Goal: Task Accomplishment & Management: Use online tool/utility

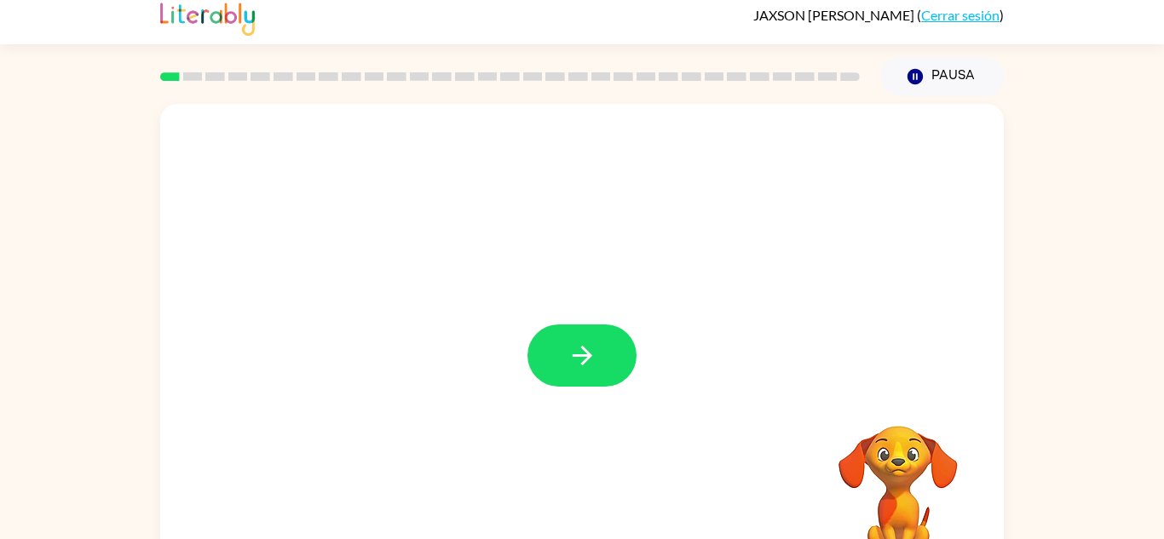
scroll to position [38, 0]
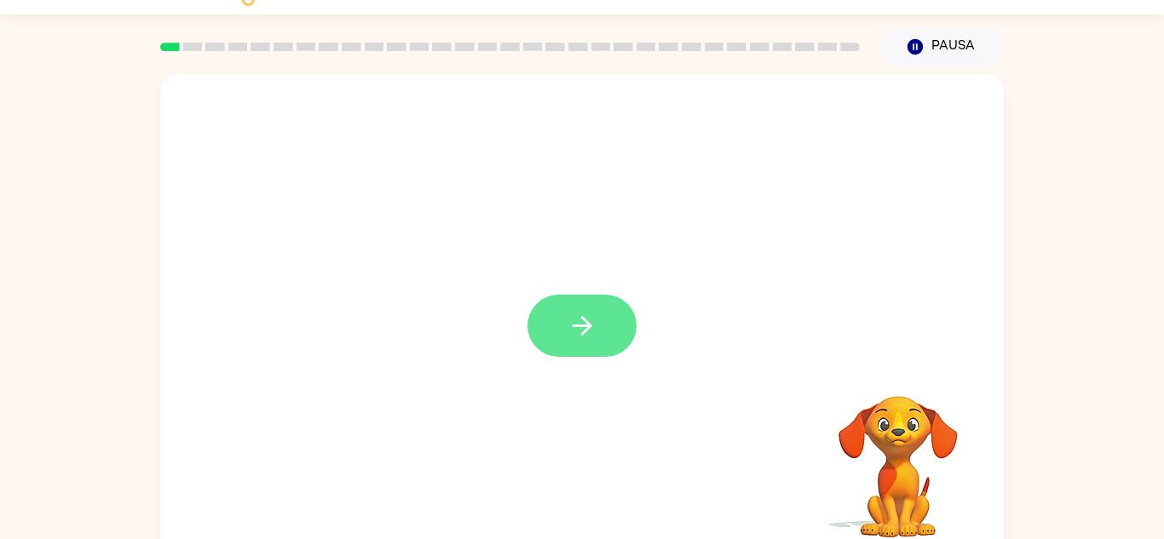
click at [601, 329] on button "button" at bounding box center [581, 326] width 109 height 62
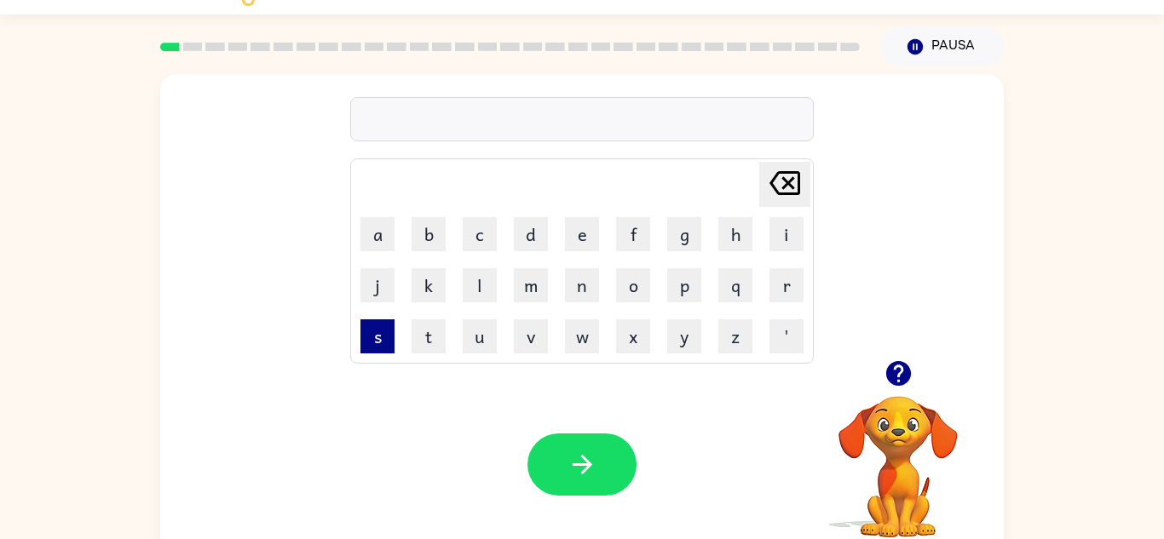
click at [369, 344] on button "s" at bounding box center [377, 337] width 34 height 34
click at [717, 231] on td "h" at bounding box center [735, 234] width 49 height 49
click at [748, 236] on button "h" at bounding box center [735, 234] width 34 height 34
click at [474, 328] on button "u" at bounding box center [480, 337] width 34 height 34
click at [341, 332] on div "shu Delete Delete last character input a b c d e f g h i j k l m n o p q r s t …" at bounding box center [582, 217] width 844 height 286
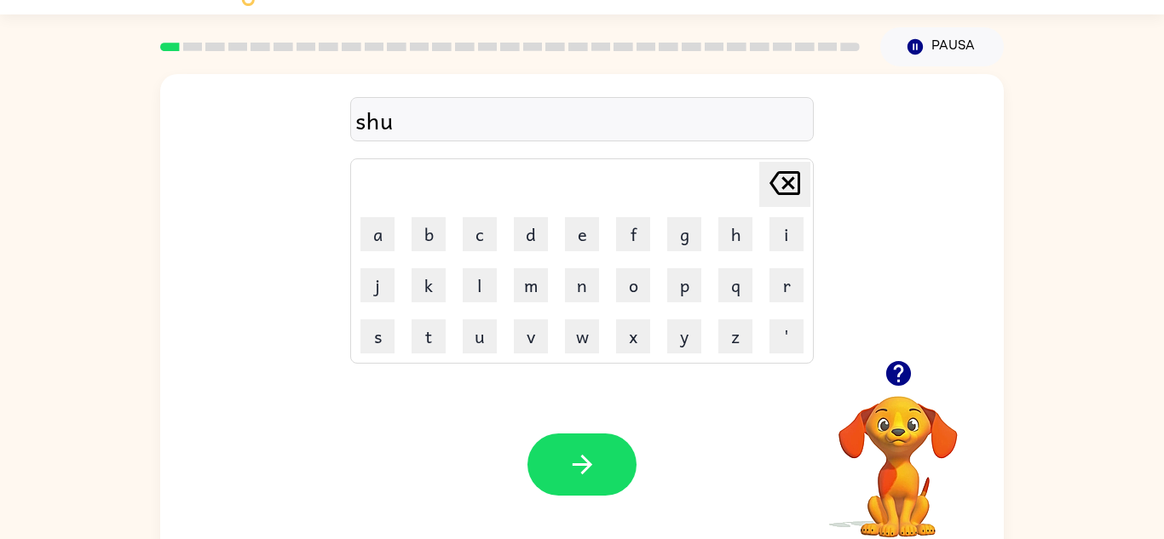
click at [359, 338] on td "s" at bounding box center [377, 336] width 49 height 49
click at [380, 341] on button "s" at bounding box center [377, 337] width 34 height 34
click at [564, 440] on button "button" at bounding box center [581, 465] width 109 height 62
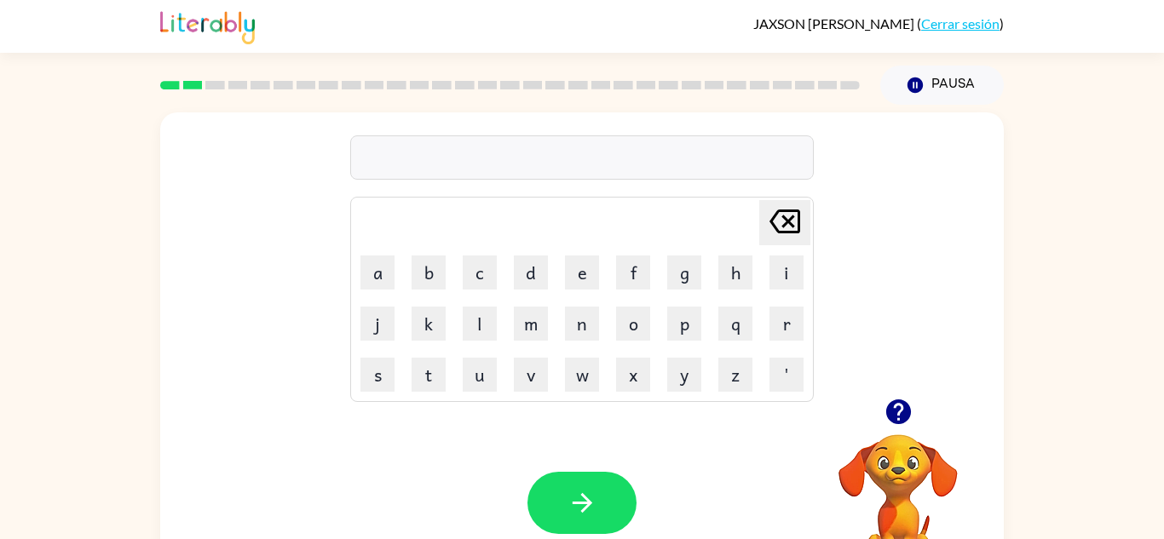
click at [874, 40] on div "[PERSON_NAME] ( Cerrar sesión ) Pausa Pausa Delete Delete last character input …" at bounding box center [582, 299] width 1164 height 599
click at [887, 60] on div "Pausa Pausa" at bounding box center [942, 85] width 144 height 60
click at [899, 80] on button "Pausa Pausa" at bounding box center [942, 85] width 124 height 39
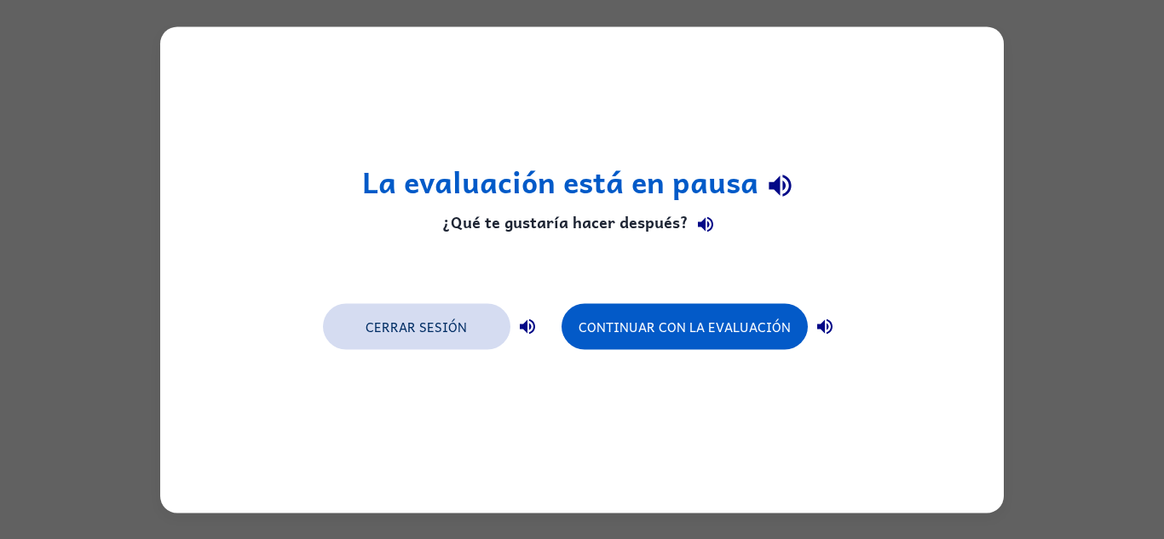
click at [491, 337] on button "Cerrar sesión" at bounding box center [416, 326] width 187 height 46
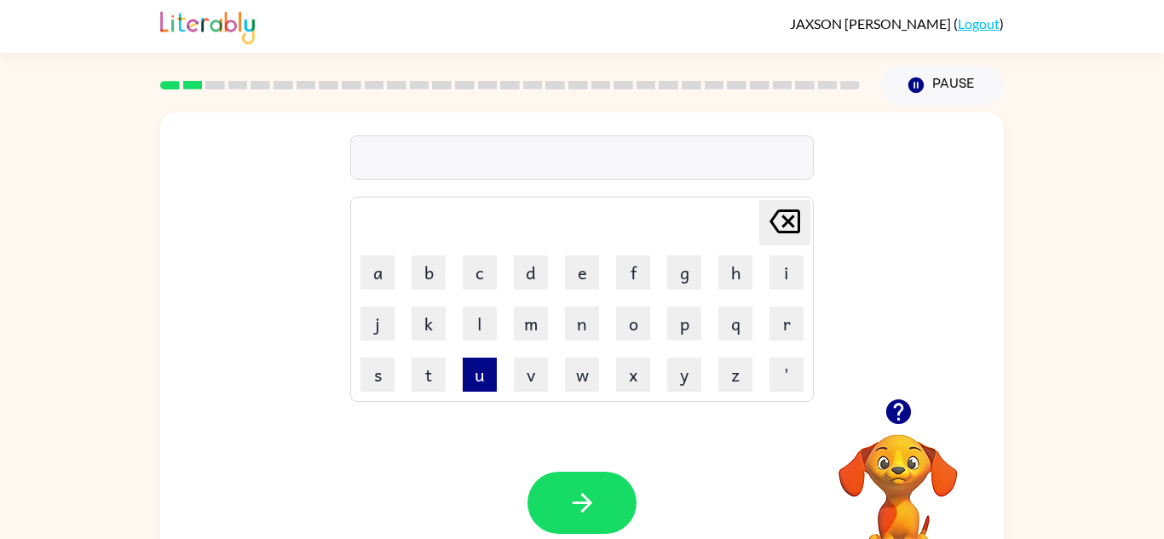
click at [482, 389] on button "u" at bounding box center [480, 375] width 34 height 34
click at [671, 325] on button "p" at bounding box center [684, 324] width 34 height 34
click at [467, 314] on button "l" at bounding box center [480, 324] width 34 height 34
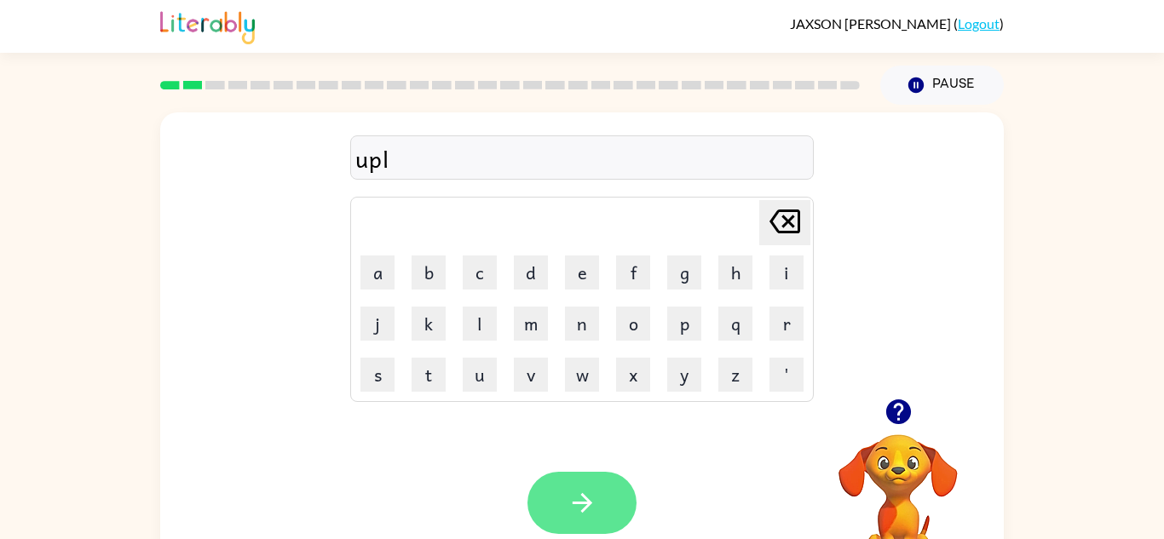
click at [582, 511] on icon "button" at bounding box center [582, 503] width 20 height 20
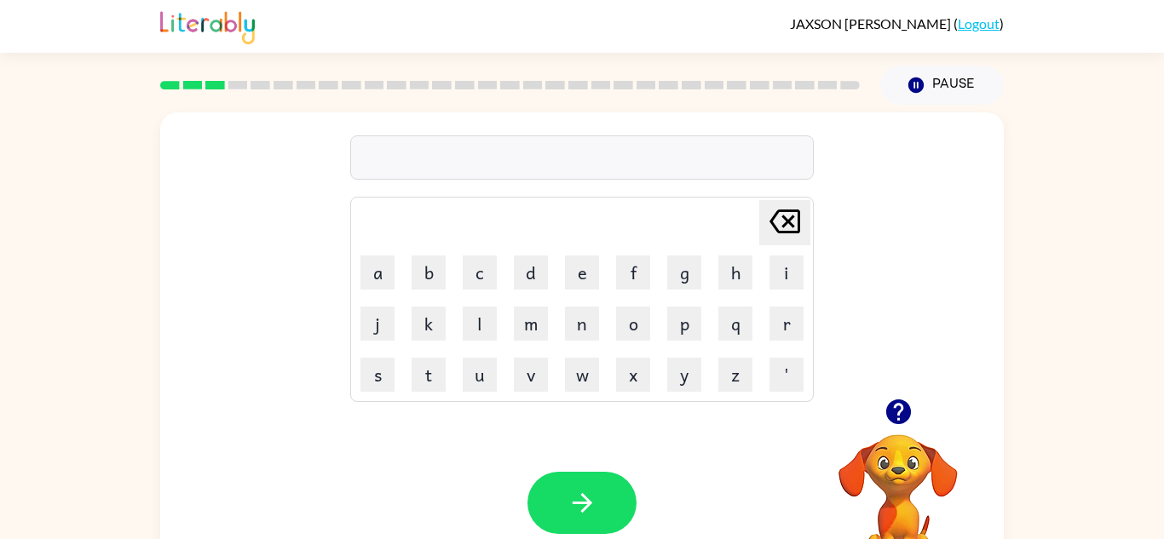
click at [894, 417] on icon "button" at bounding box center [897, 412] width 25 height 25
click at [775, 325] on button "r" at bounding box center [786, 324] width 34 height 34
click at [575, 274] on button "e" at bounding box center [582, 273] width 34 height 34
click at [380, 273] on button "a" at bounding box center [377, 273] width 34 height 34
click at [472, 320] on button "l" at bounding box center [480, 324] width 34 height 34
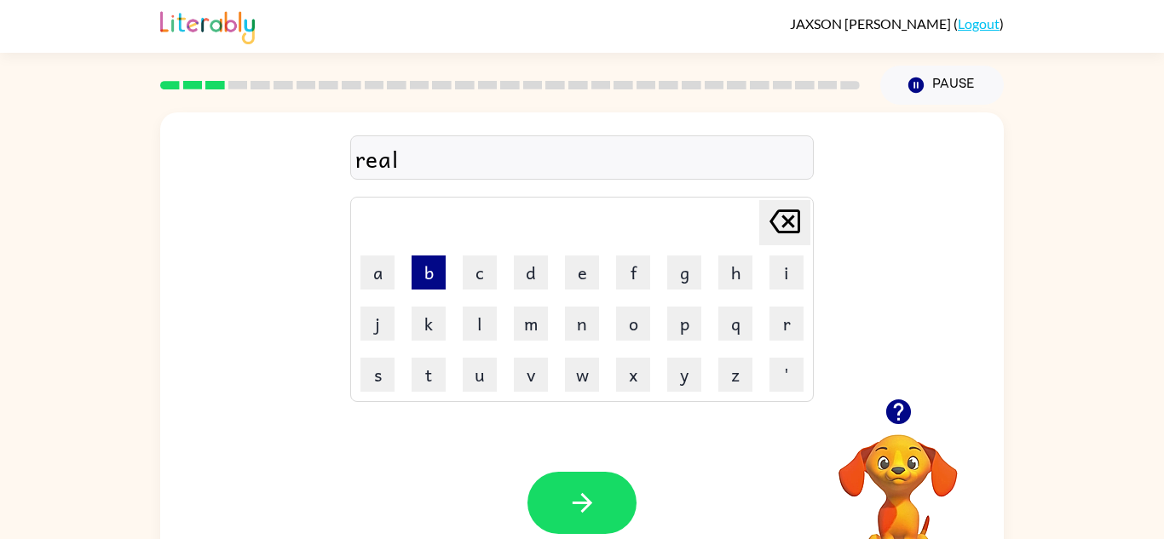
click at [413, 260] on button "b" at bounding box center [429, 273] width 34 height 34
click at [786, 222] on icon at bounding box center [784, 222] width 31 height 24
click at [383, 271] on button "a" at bounding box center [377, 273] width 34 height 34
click at [769, 222] on icon "Delete Delete last character input" at bounding box center [784, 221] width 41 height 41
click at [773, 269] on button "i" at bounding box center [786, 273] width 34 height 34
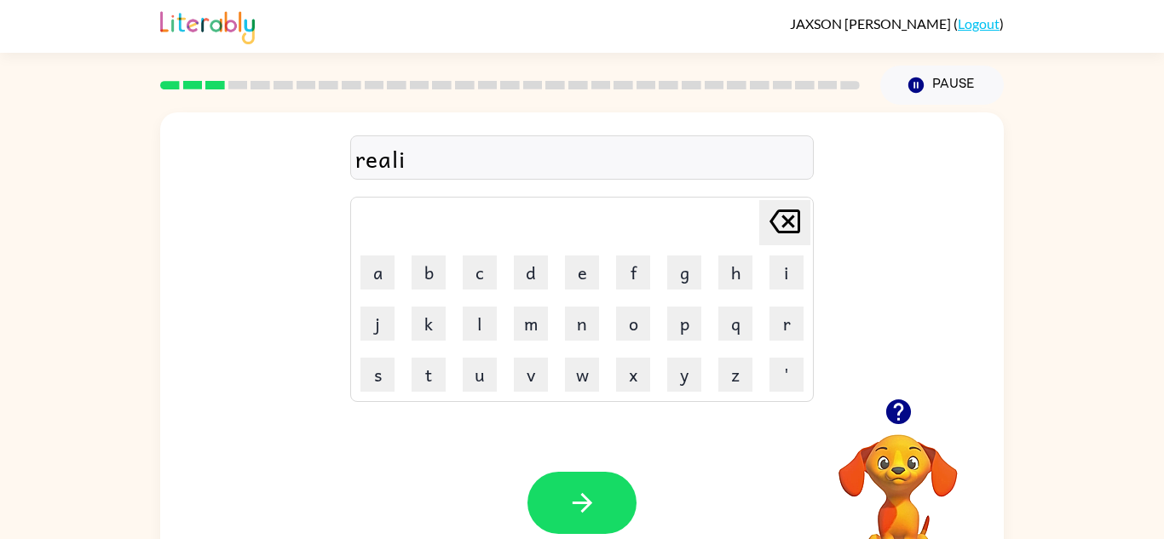
click at [903, 400] on icon "button" at bounding box center [899, 412] width 30 height 30
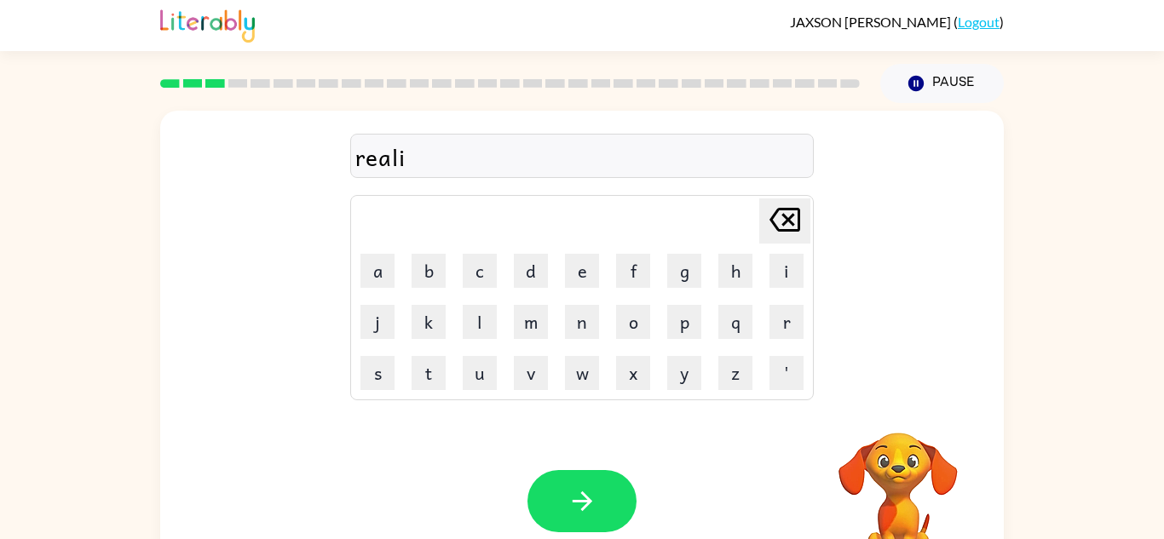
scroll to position [3, 0]
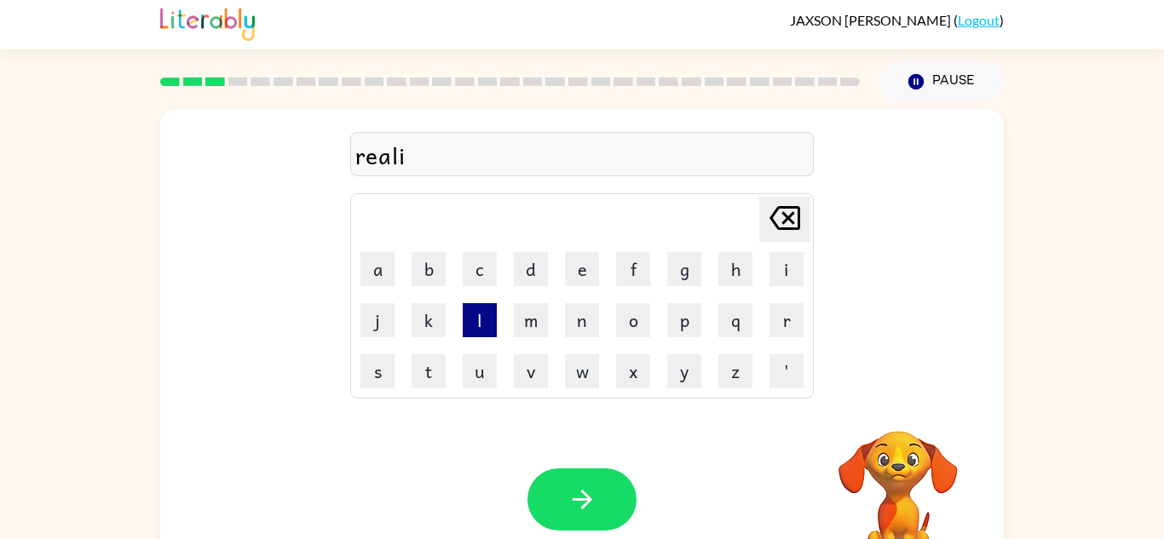
click at [480, 325] on button "l" at bounding box center [480, 320] width 34 height 34
click at [787, 214] on icon "Delete Delete last character input" at bounding box center [784, 218] width 41 height 41
click at [545, 271] on button "d" at bounding box center [531, 269] width 34 height 34
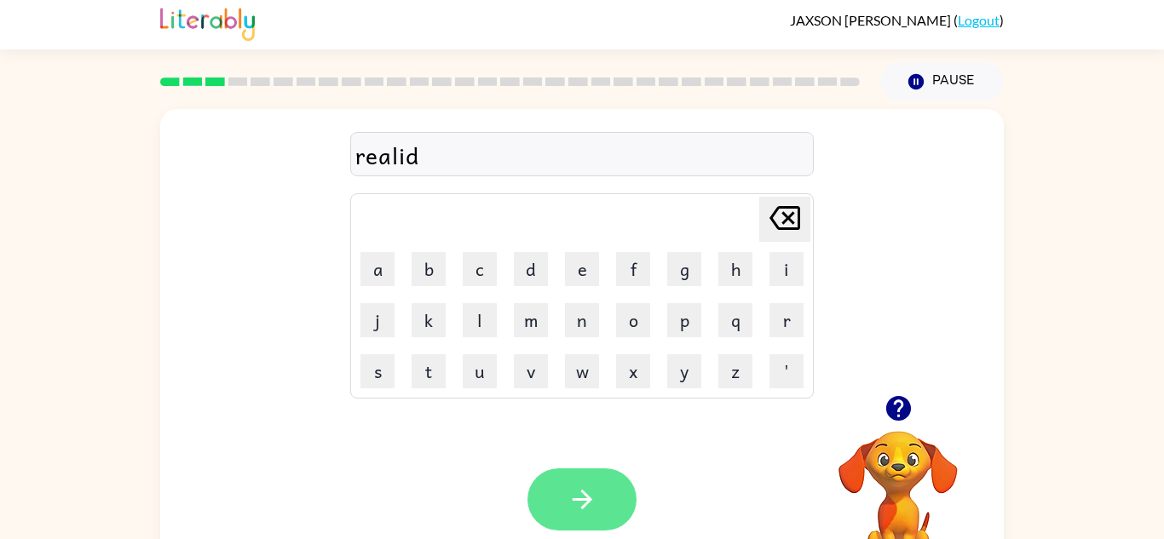
click at [582, 495] on icon "button" at bounding box center [582, 500] width 30 height 30
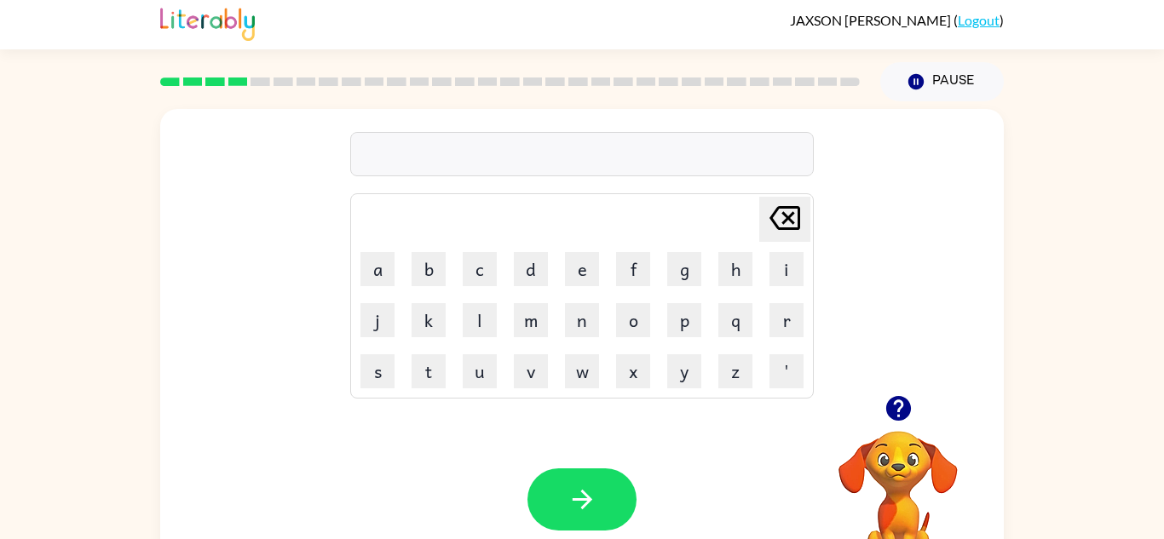
click at [894, 406] on icon "button" at bounding box center [897, 408] width 25 height 25
click at [568, 279] on button "e" at bounding box center [582, 269] width 34 height 34
click at [490, 317] on button "l" at bounding box center [480, 320] width 34 height 34
click at [779, 278] on button "i" at bounding box center [786, 269] width 34 height 34
click at [552, 304] on td "m" at bounding box center [530, 320] width 49 height 49
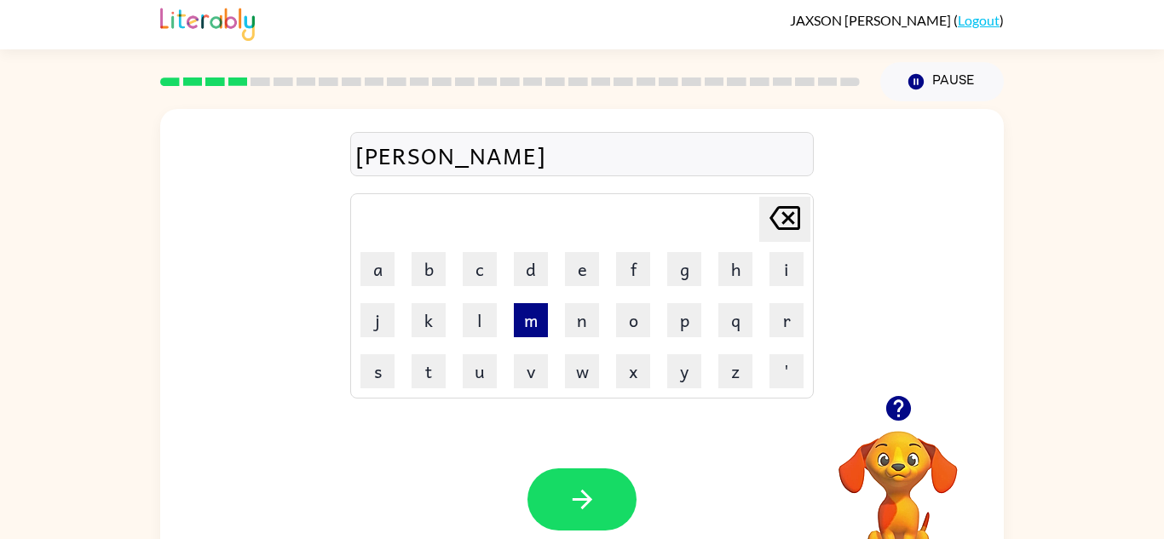
click at [537, 315] on button "m" at bounding box center [531, 320] width 34 height 34
click at [476, 378] on button "u" at bounding box center [480, 371] width 34 height 34
click at [519, 319] on button "m" at bounding box center [531, 320] width 34 height 34
click at [586, 331] on button "n" at bounding box center [582, 320] width 34 height 34
click at [379, 256] on button "a" at bounding box center [377, 269] width 34 height 34
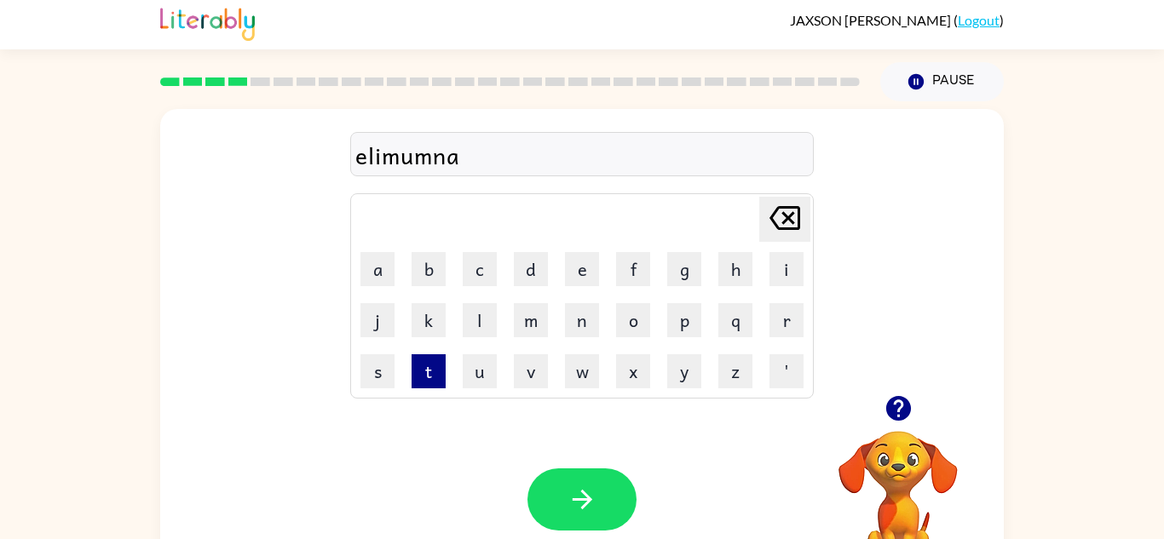
click at [436, 361] on button "t" at bounding box center [429, 371] width 34 height 34
click at [583, 255] on button "e" at bounding box center [582, 269] width 34 height 34
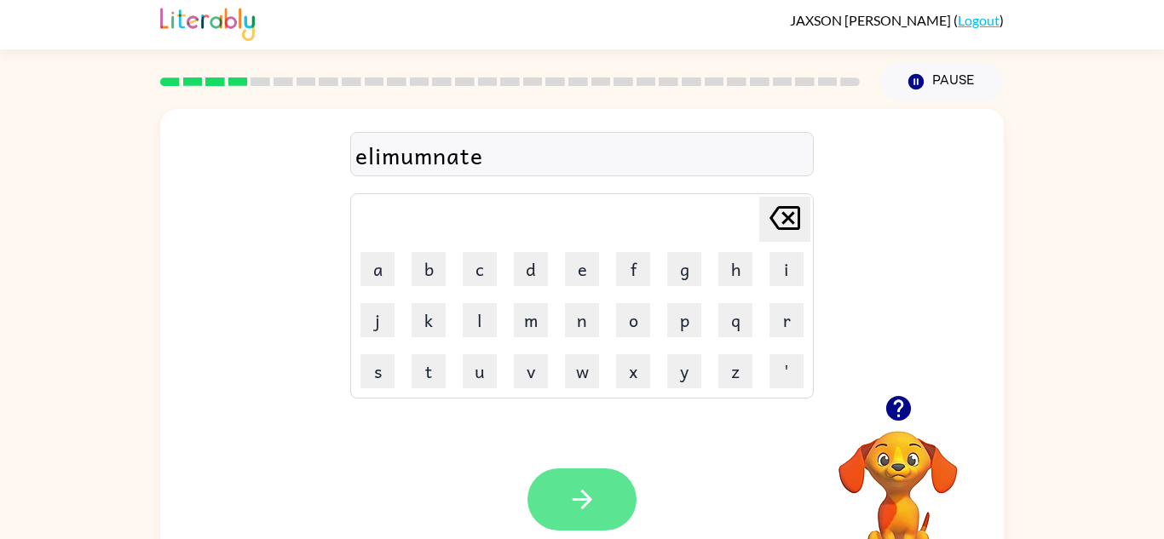
click at [591, 530] on button "button" at bounding box center [581, 500] width 109 height 62
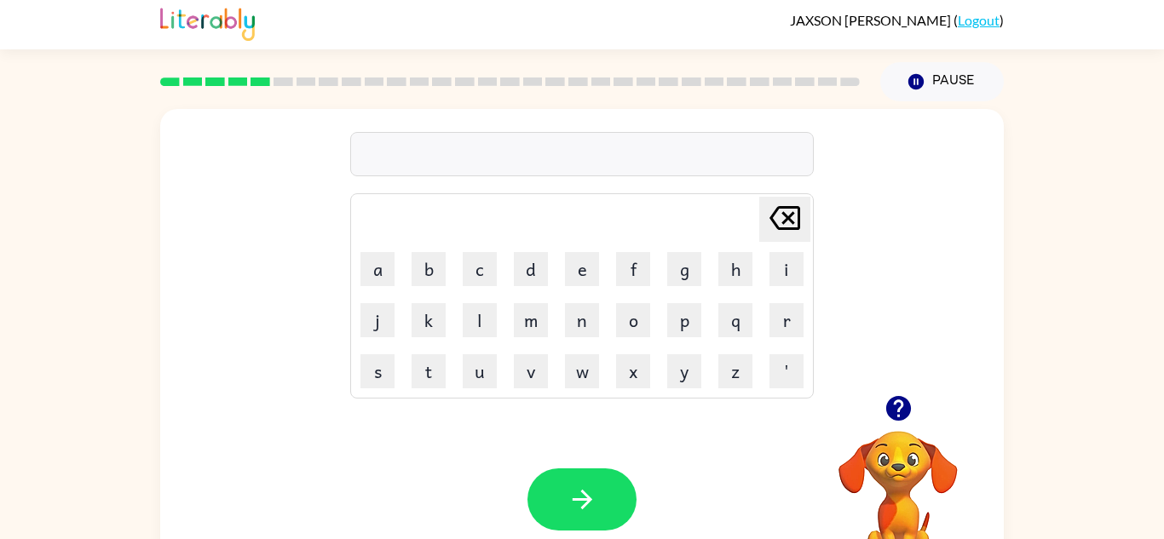
click at [873, 424] on div at bounding box center [898, 408] width 170 height 43
click at [884, 402] on icon "button" at bounding box center [899, 409] width 30 height 30
click at [532, 257] on button "d" at bounding box center [531, 269] width 34 height 34
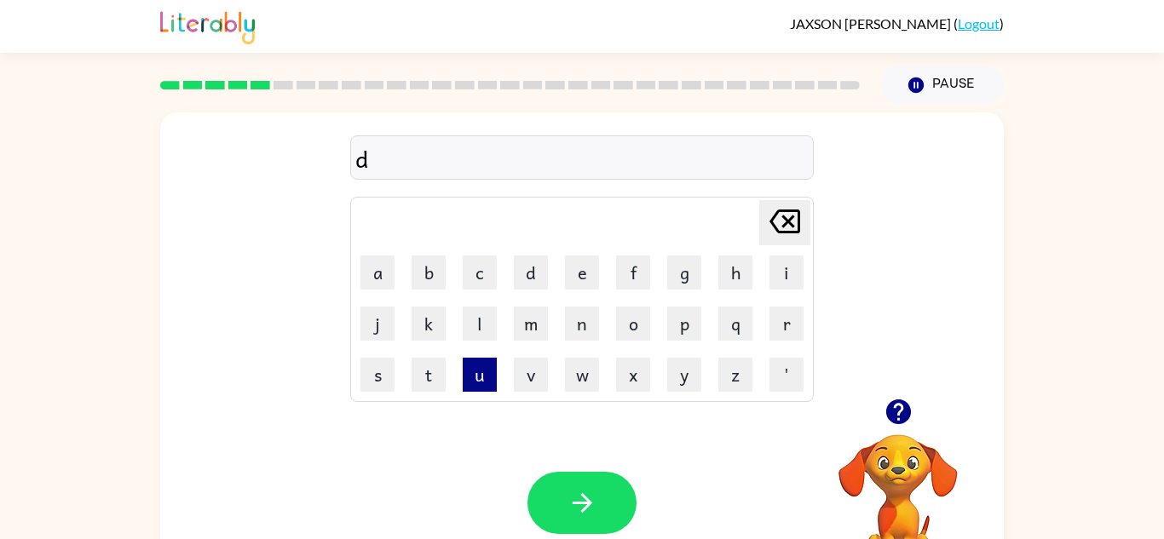
click at [484, 372] on button "u" at bounding box center [480, 375] width 34 height 34
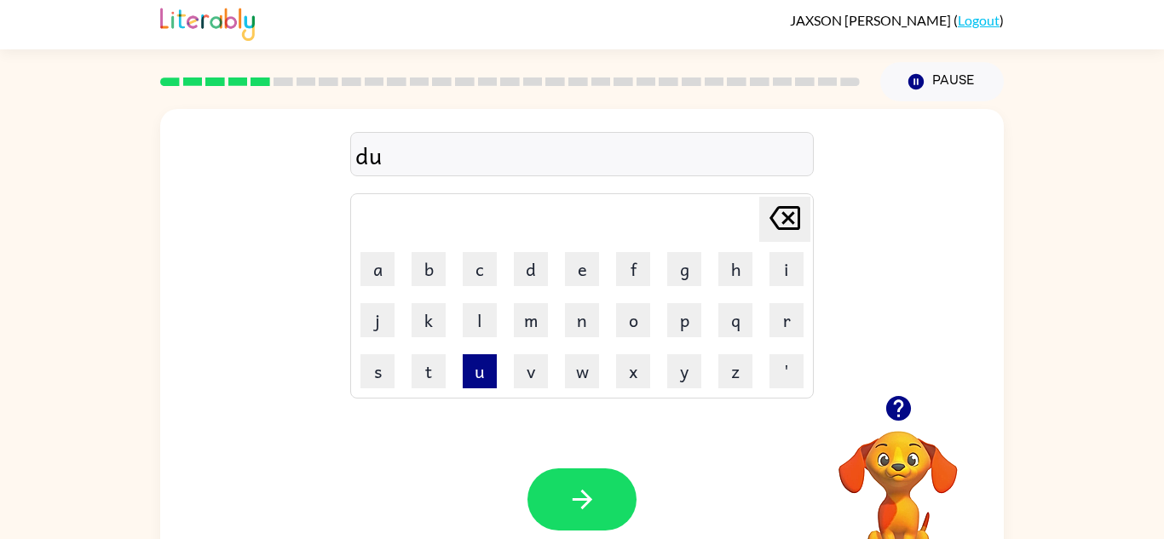
scroll to position [6, 0]
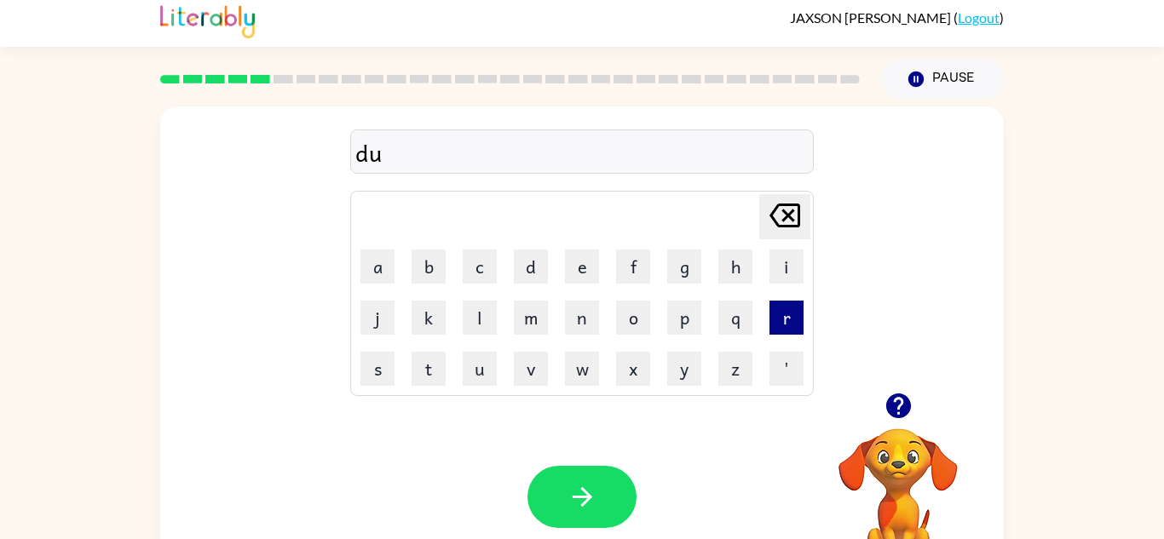
click at [782, 325] on button "r" at bounding box center [786, 318] width 34 height 34
click at [429, 258] on button "b" at bounding box center [429, 267] width 34 height 34
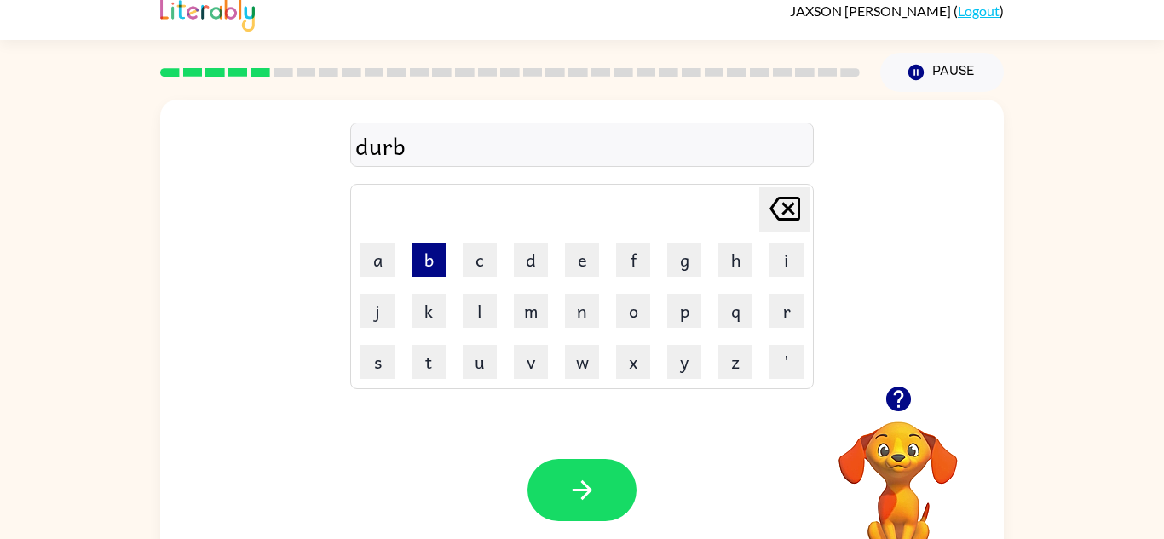
scroll to position [14, 0]
click at [784, 304] on button "r" at bounding box center [786, 310] width 34 height 34
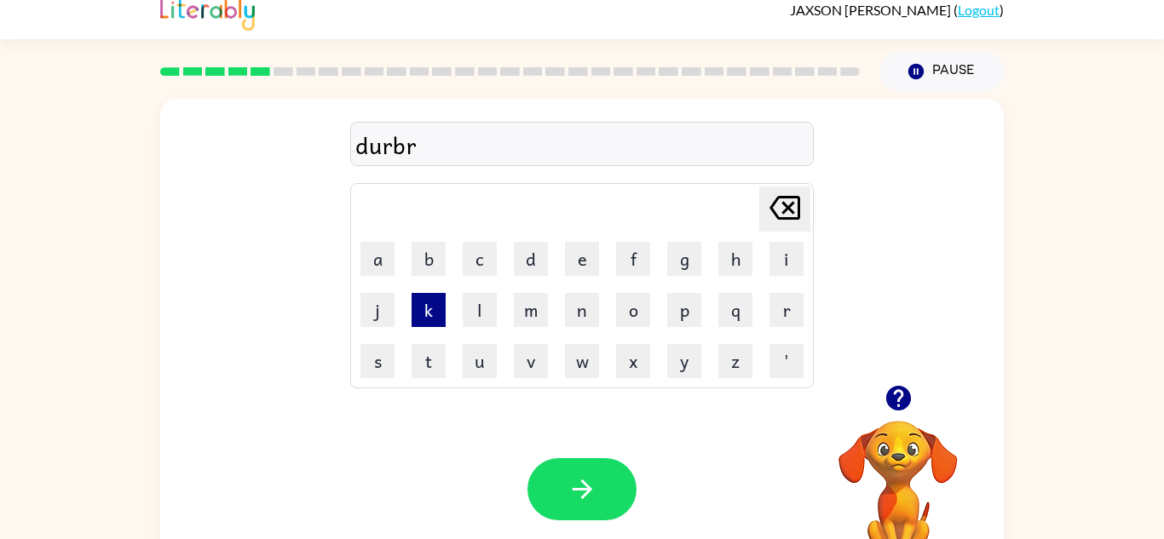
click at [429, 309] on button "k" at bounding box center [429, 310] width 34 height 34
click at [381, 258] on button "a" at bounding box center [377, 259] width 34 height 34
click at [429, 307] on button "k" at bounding box center [429, 310] width 34 height 34
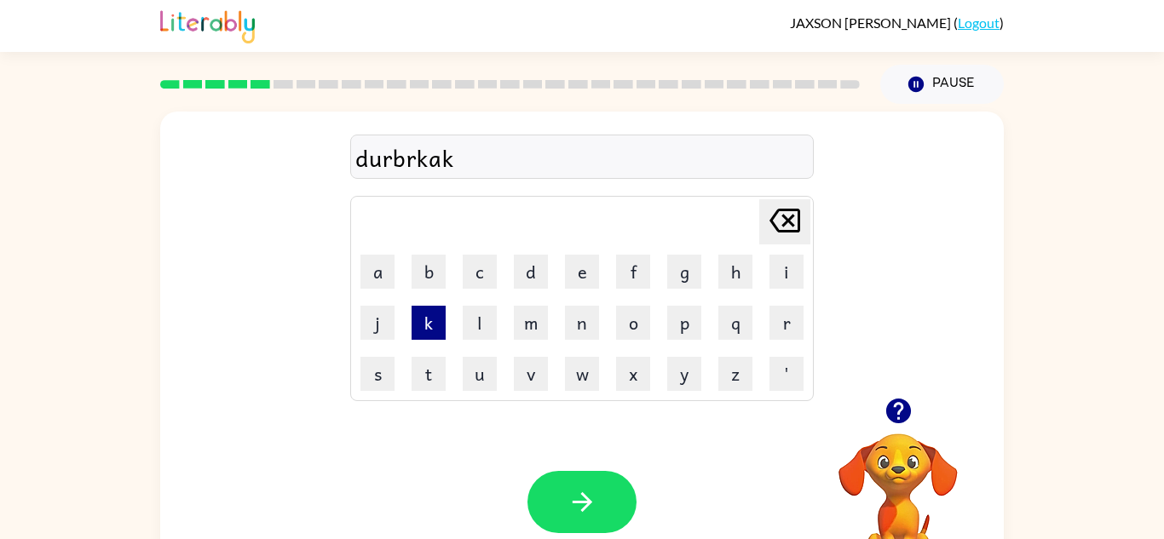
scroll to position [0, 0]
click at [590, 265] on button "e" at bounding box center [582, 273] width 34 height 34
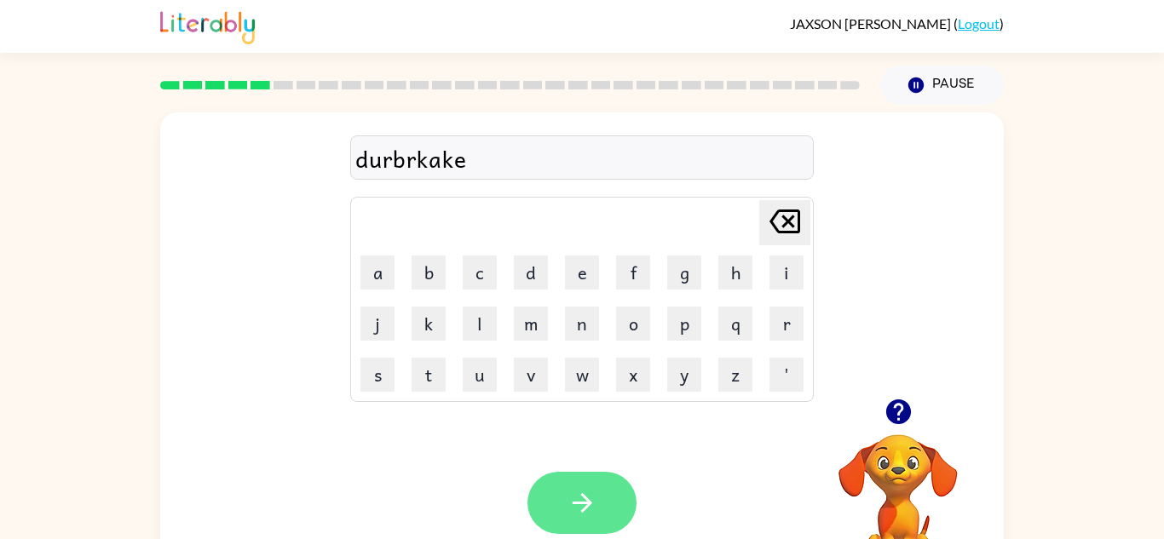
click at [601, 495] on button "button" at bounding box center [581, 503] width 109 height 62
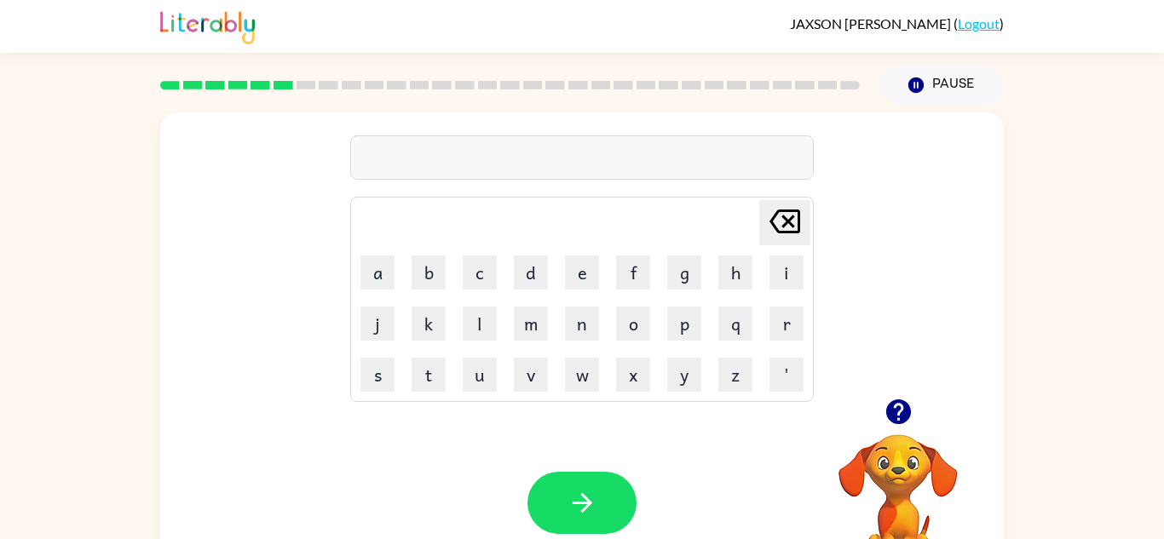
click at [905, 407] on icon "button" at bounding box center [897, 412] width 25 height 25
click at [896, 407] on icon "button" at bounding box center [899, 412] width 30 height 30
click at [905, 421] on icon "button" at bounding box center [897, 412] width 25 height 25
click at [533, 375] on button "v" at bounding box center [531, 375] width 34 height 34
click at [384, 276] on button "a" at bounding box center [377, 273] width 34 height 34
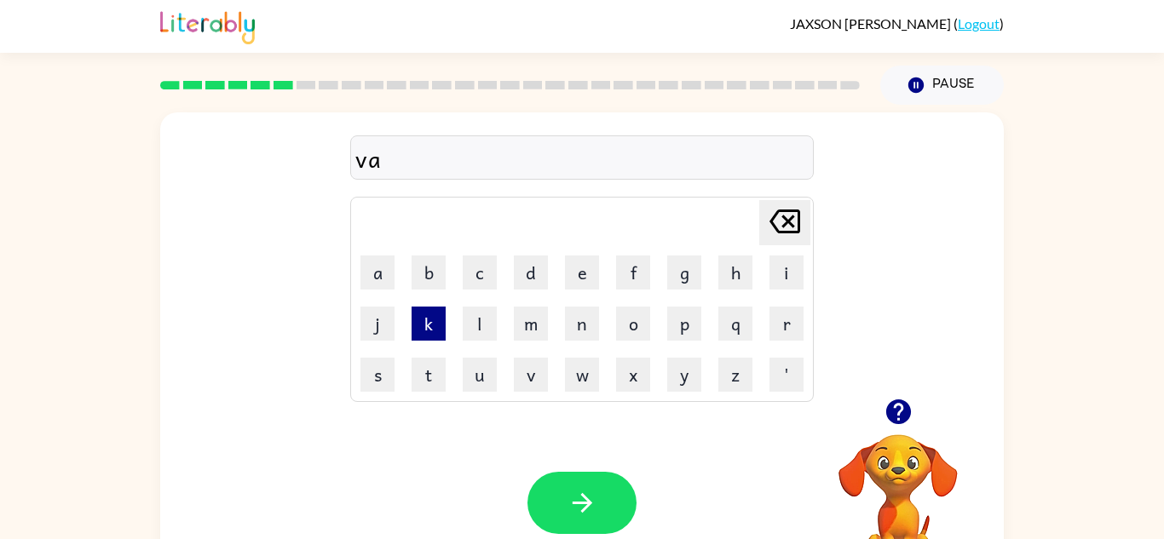
click at [430, 324] on button "k" at bounding box center [429, 324] width 34 height 34
click at [588, 271] on button "e" at bounding box center [582, 273] width 34 height 34
click at [388, 276] on button "a" at bounding box center [377, 273] width 34 height 34
click at [381, 377] on button "s" at bounding box center [377, 375] width 34 height 34
click at [793, 267] on button "i" at bounding box center [786, 273] width 34 height 34
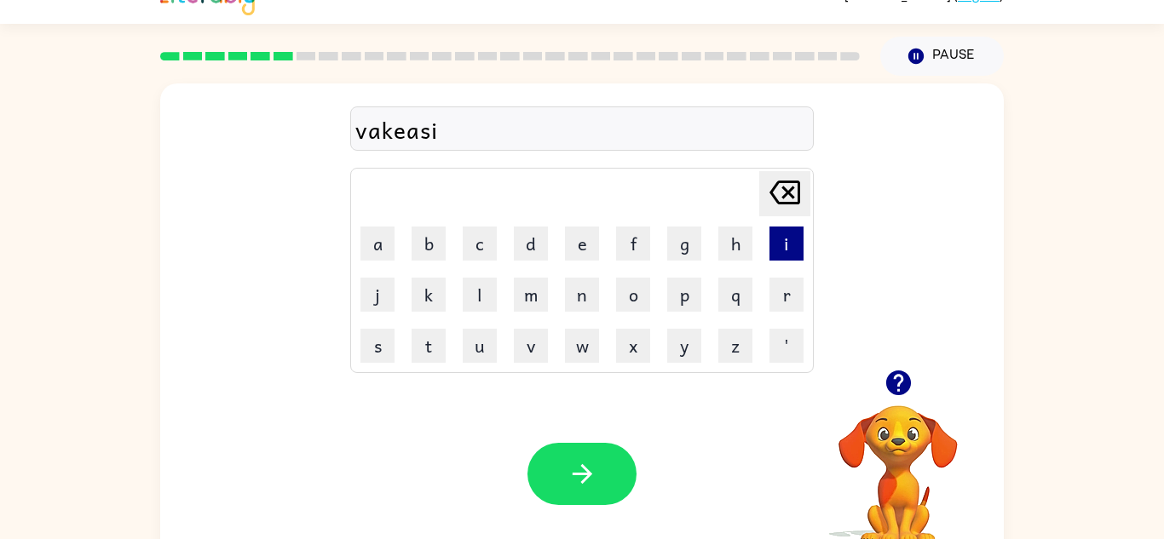
scroll to position [60, 0]
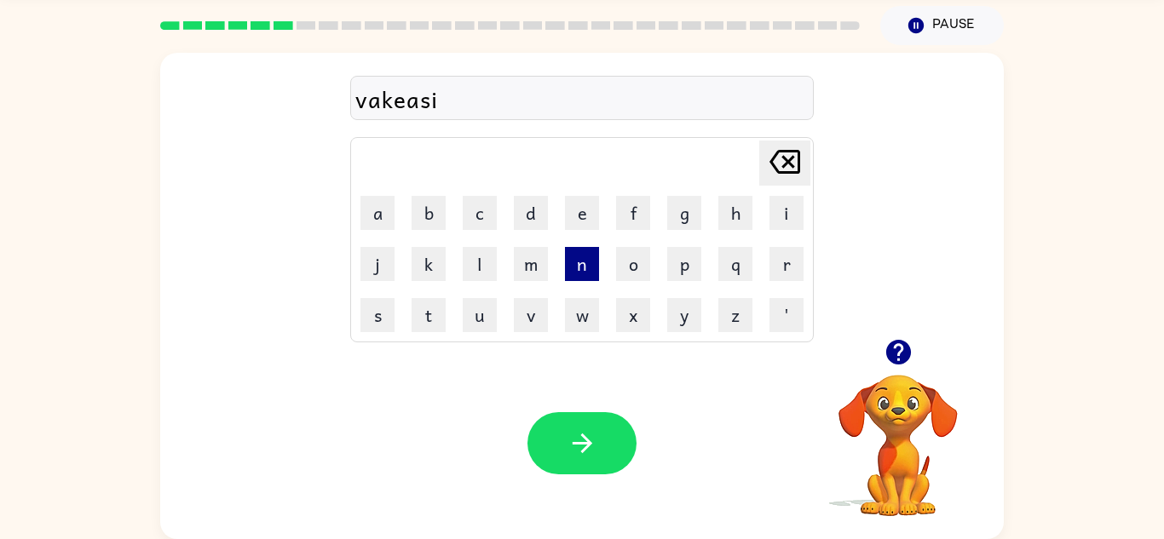
click at [586, 264] on button "n" at bounding box center [582, 264] width 34 height 34
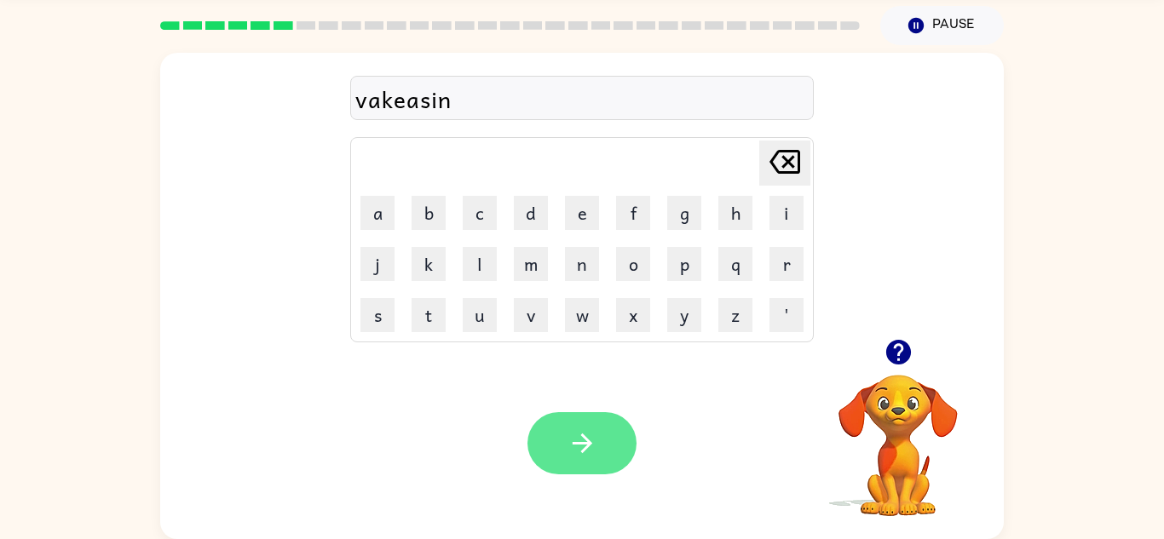
click at [556, 445] on button "button" at bounding box center [581, 443] width 109 height 62
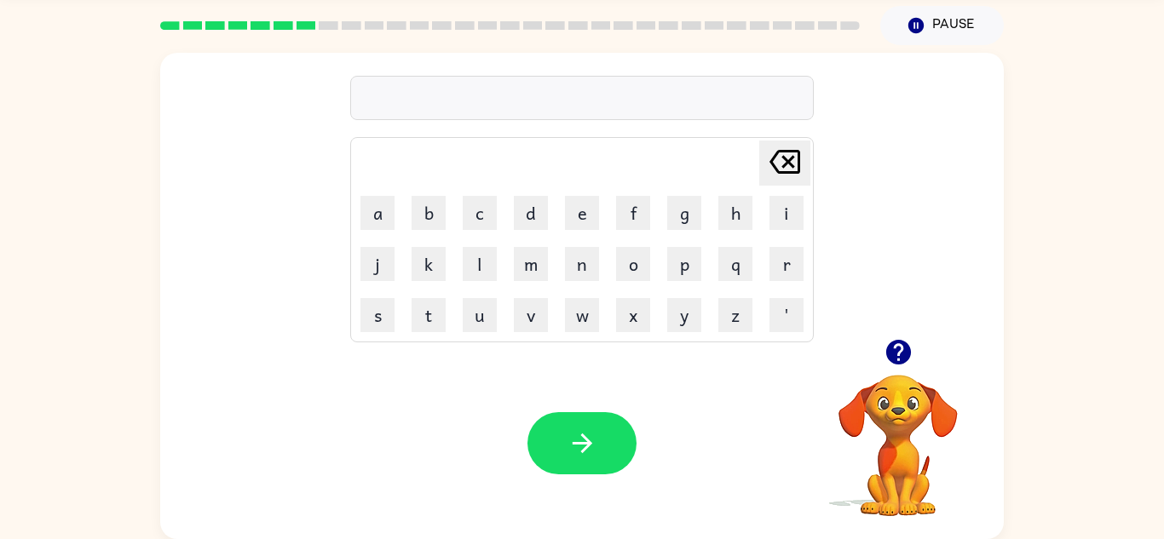
click at [903, 360] on icon "button" at bounding box center [897, 352] width 25 height 25
click at [685, 274] on button "p" at bounding box center [684, 264] width 34 height 34
click at [913, 250] on div "p Delete Delete last character input a b c d e f g h i j k l m n o p q r s t u …" at bounding box center [582, 196] width 844 height 286
click at [485, 312] on button "u" at bounding box center [480, 315] width 34 height 34
click at [518, 219] on button "d" at bounding box center [531, 213] width 34 height 34
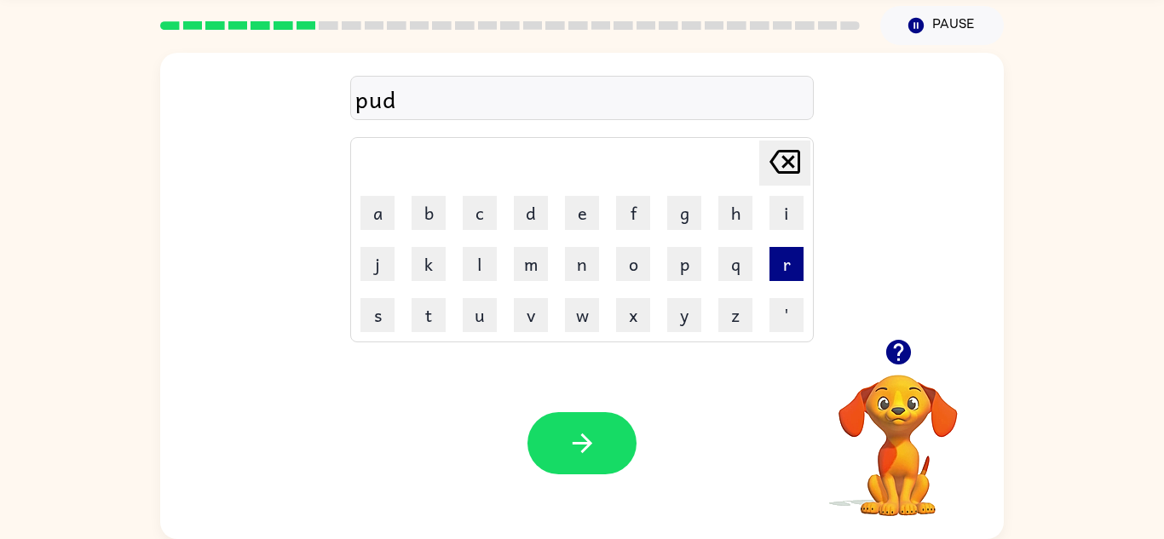
click at [786, 273] on button "r" at bounding box center [786, 264] width 34 height 34
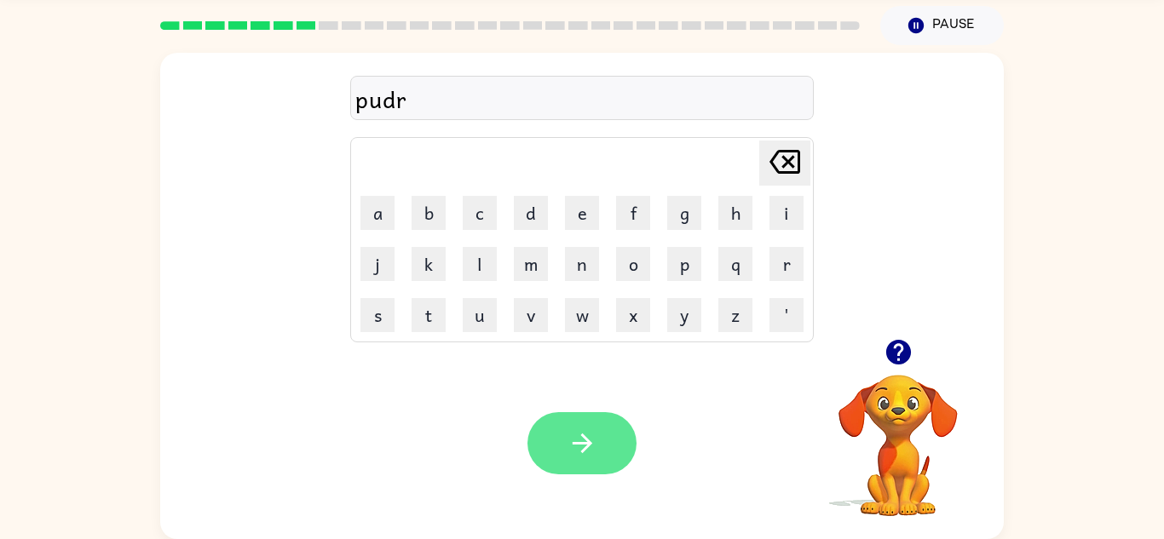
click at [574, 428] on button "button" at bounding box center [581, 443] width 109 height 62
click at [569, 448] on icon "button" at bounding box center [582, 444] width 30 height 30
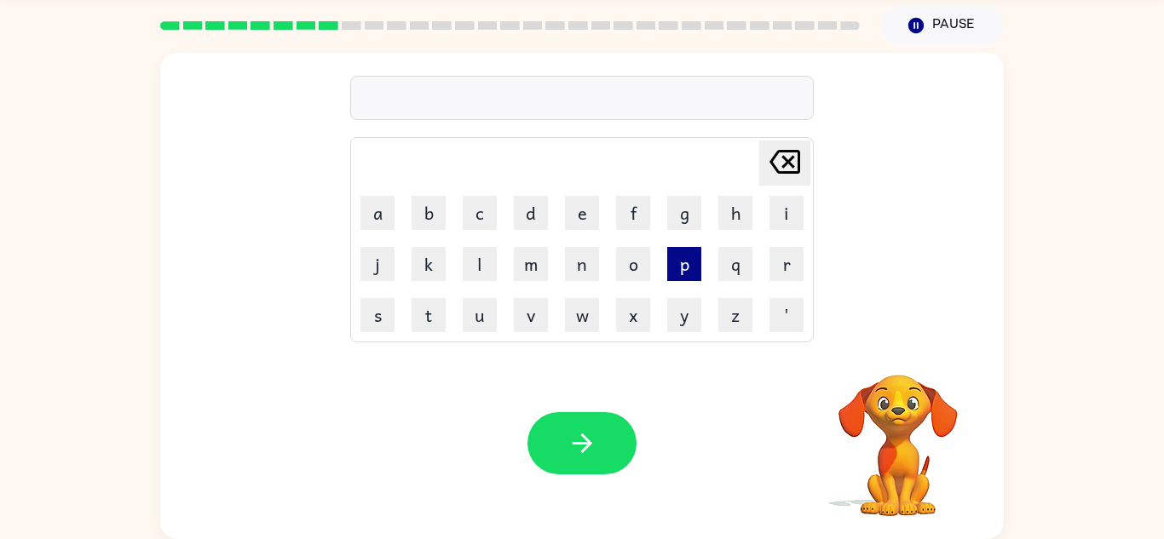
click at [677, 273] on button "p" at bounding box center [684, 264] width 34 height 34
click at [785, 300] on button "'" at bounding box center [786, 315] width 34 height 34
click at [793, 254] on button "r" at bounding box center [786, 264] width 34 height 34
click at [632, 272] on button "o" at bounding box center [633, 264] width 34 height 34
click at [530, 207] on button "d" at bounding box center [531, 213] width 34 height 34
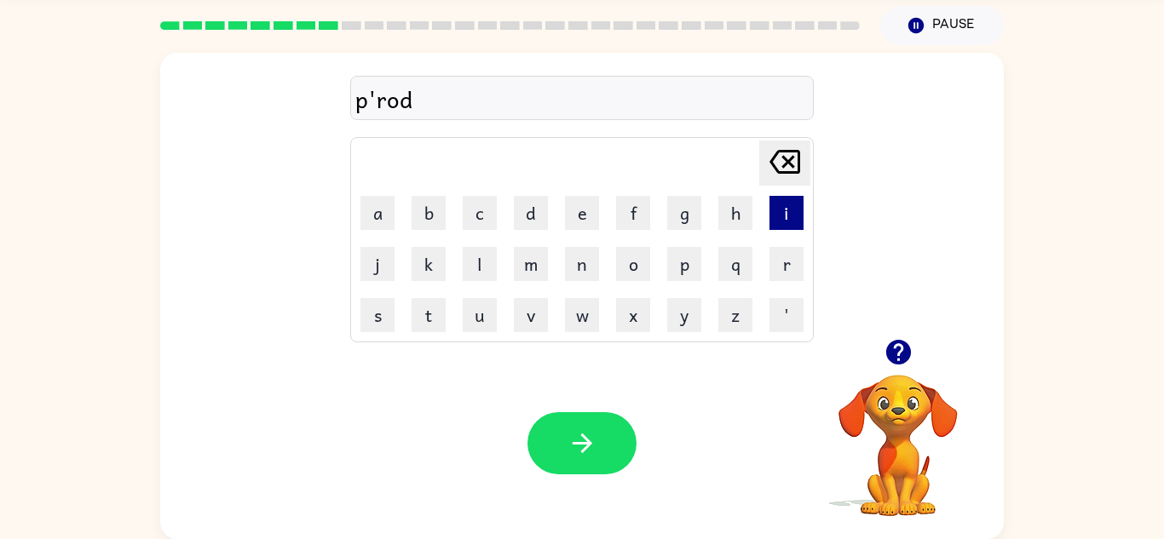
click at [802, 211] on button "i" at bounding box center [786, 213] width 34 height 34
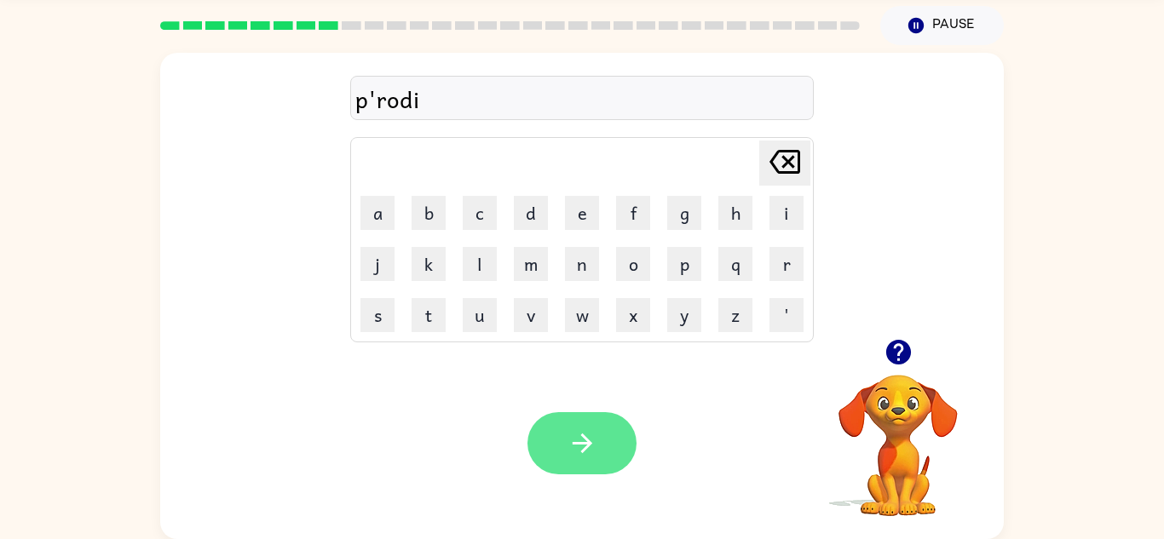
click at [612, 412] on button "button" at bounding box center [581, 443] width 109 height 62
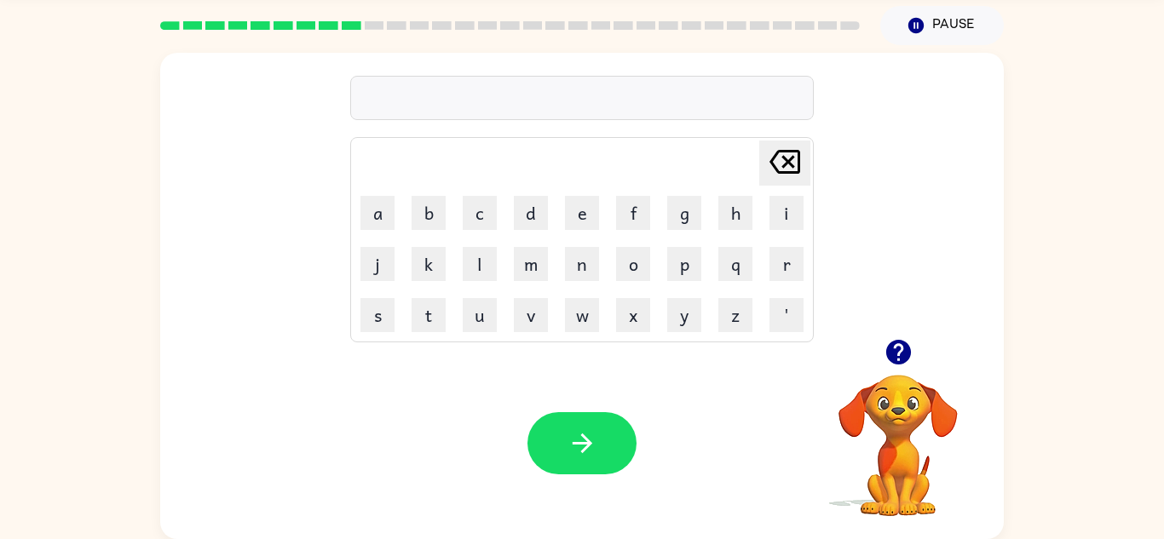
click at [903, 365] on icon "button" at bounding box center [899, 352] width 30 height 30
click at [907, 346] on icon "button" at bounding box center [897, 352] width 25 height 25
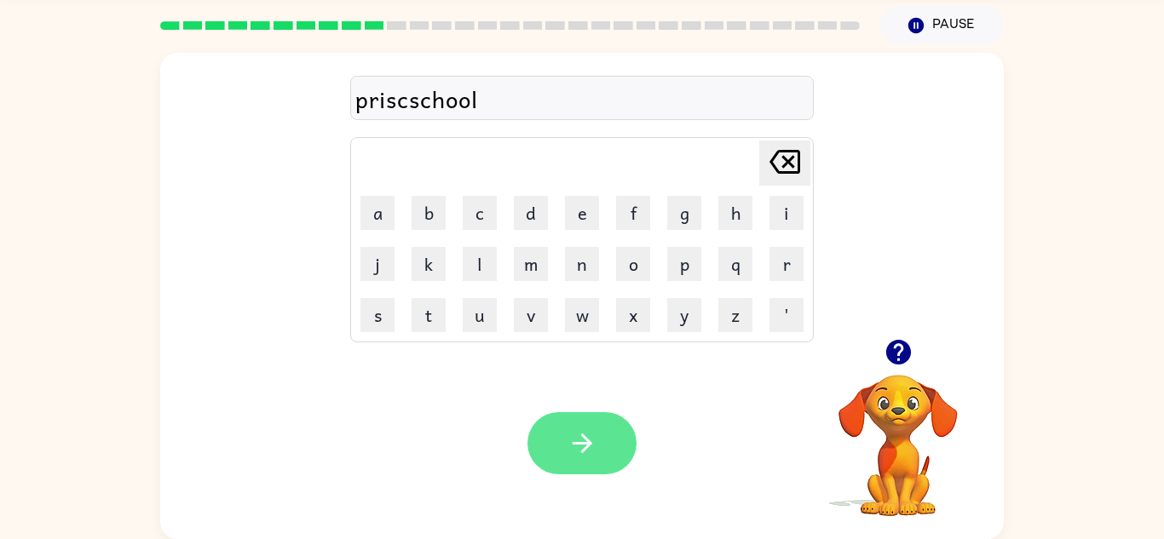
click at [599, 415] on button "button" at bounding box center [581, 443] width 109 height 62
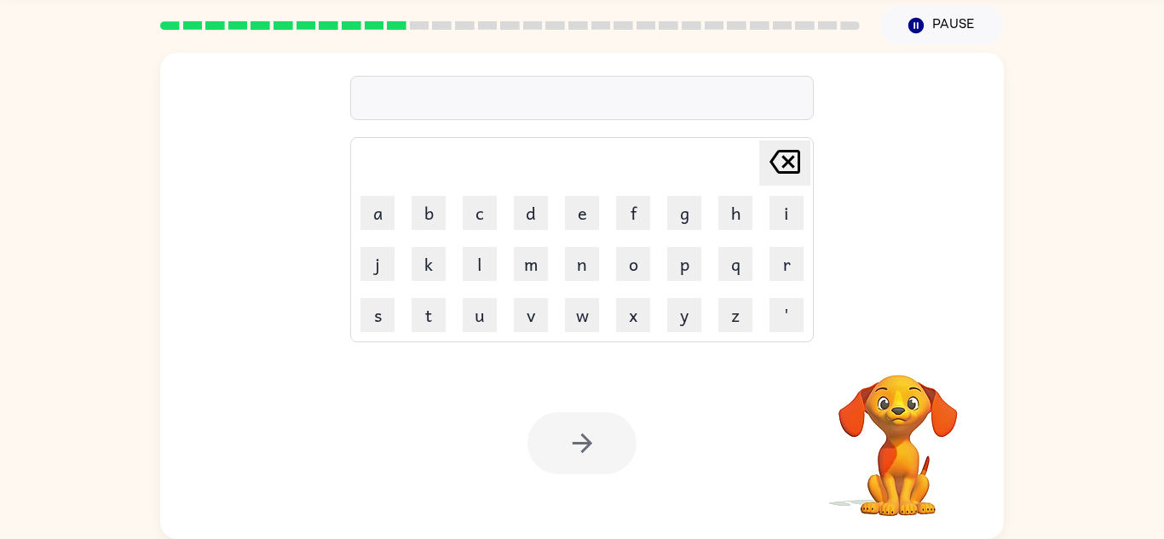
click at [930, 416] on video "Your browser must support playing .mp4 files to use Literably. Please try using…" at bounding box center [898, 433] width 170 height 170
click at [912, 444] on video "Your browser must support playing .mp4 files to use Literably. Please try using…" at bounding box center [898, 433] width 170 height 170
click at [899, 475] on video "Your browser must support playing .mp4 files to use Literably. Please try using…" at bounding box center [898, 433] width 170 height 170
click at [919, 485] on video "Your browser must support playing .mp4 files to use Literably. Please try using…" at bounding box center [898, 433] width 170 height 170
click at [895, 495] on video "Your browser must support playing .mp4 files to use Literably. Please try using…" at bounding box center [898, 433] width 170 height 170
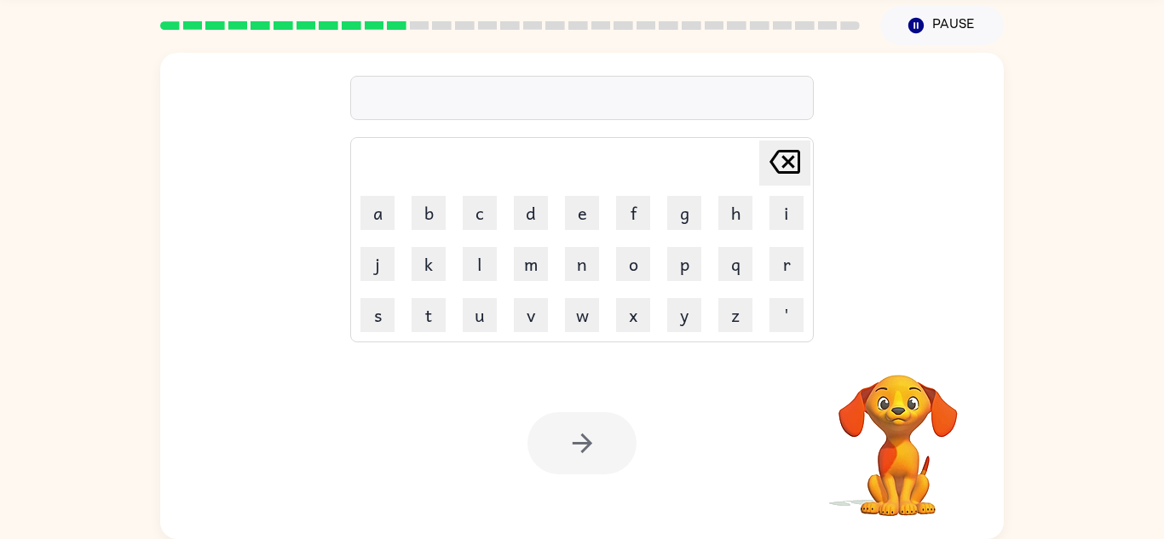
click at [574, 332] on td "w" at bounding box center [581, 315] width 49 height 49
click at [583, 319] on button "w" at bounding box center [582, 315] width 34 height 34
click at [597, 172] on td "Delete Delete last character input" at bounding box center [582, 163] width 458 height 47
click at [544, 325] on button "v" at bounding box center [531, 315] width 34 height 34
click at [472, 224] on button "c" at bounding box center [480, 213] width 34 height 34
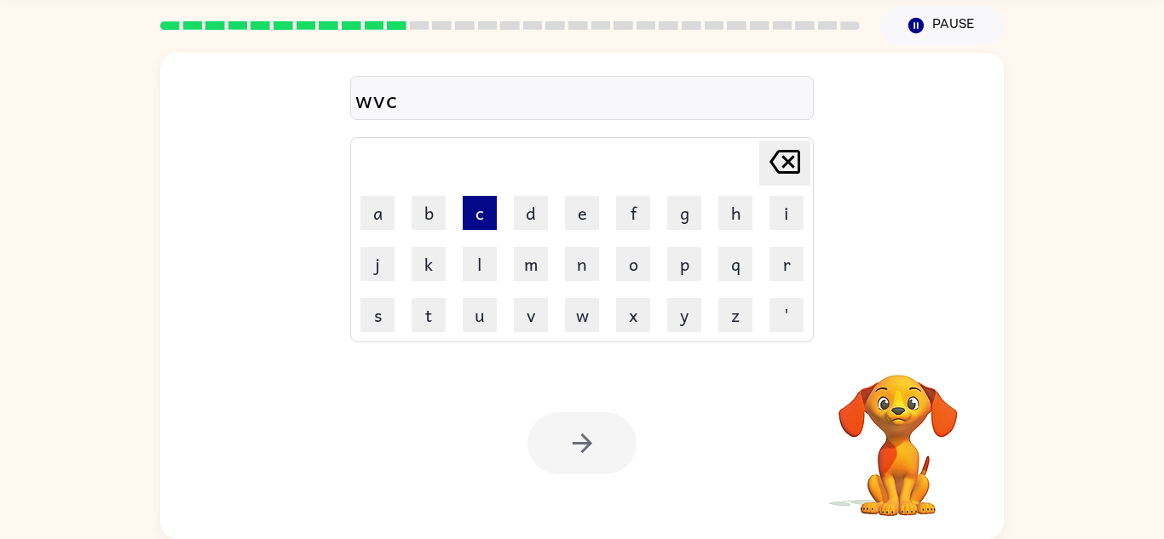
scroll to position [0, 0]
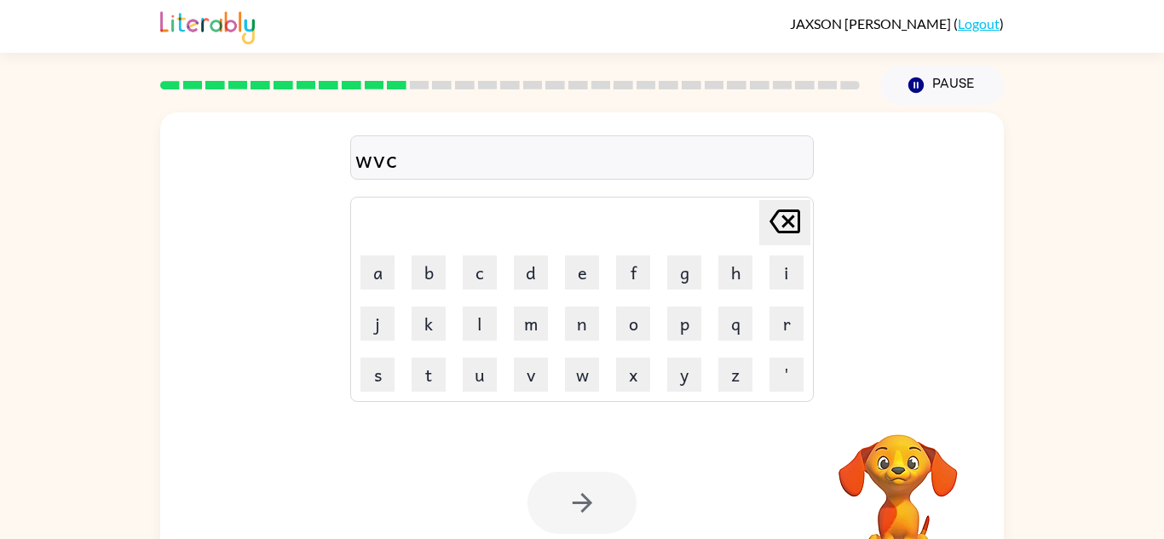
click at [779, 9] on div "JAXSON CADWELL ( Logout )" at bounding box center [582, 26] width 844 height 53
